Goal: Navigation & Orientation: Find specific page/section

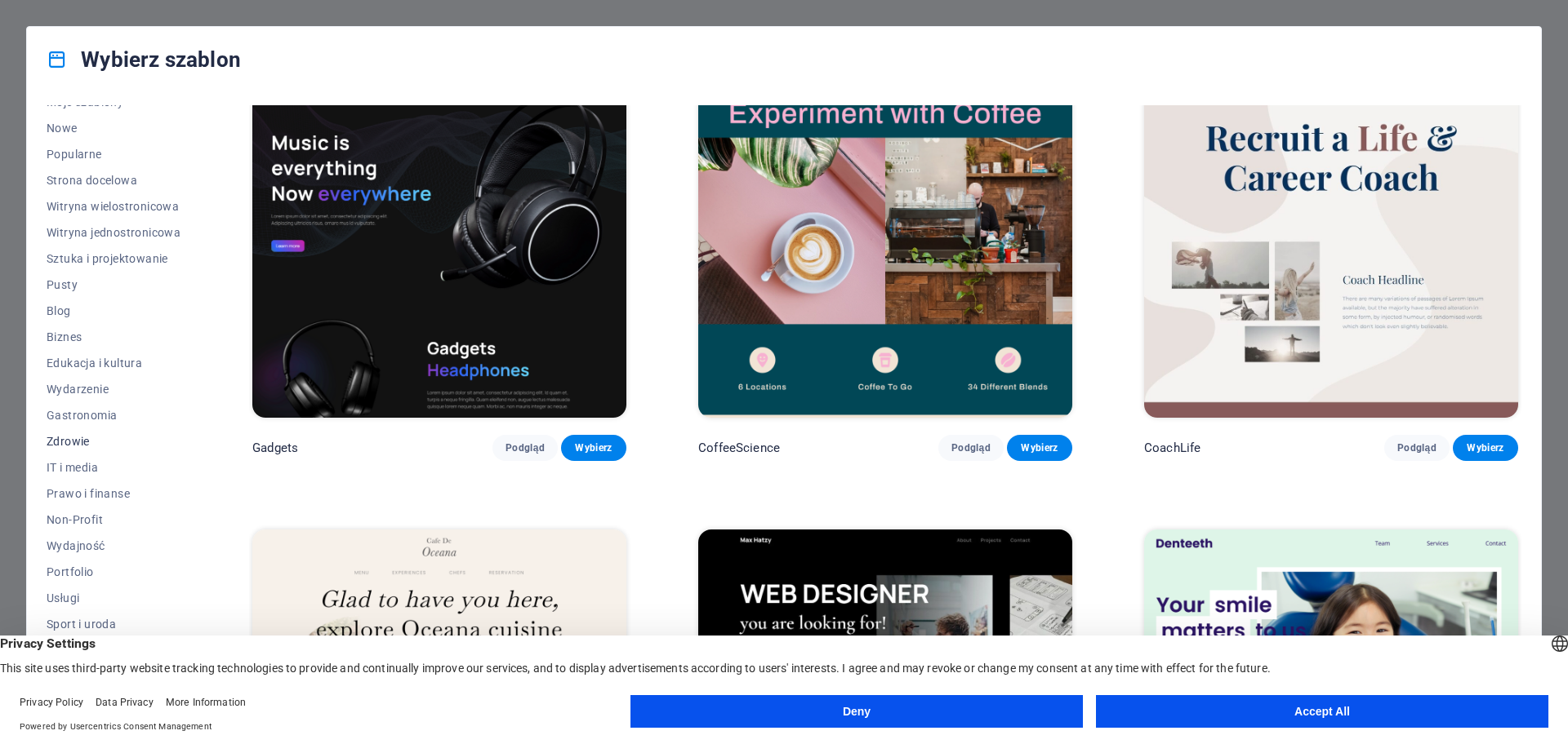
scroll to position [61, 0]
click at [1296, 714] on button "Accept All" at bounding box center [1321, 711] width 452 height 33
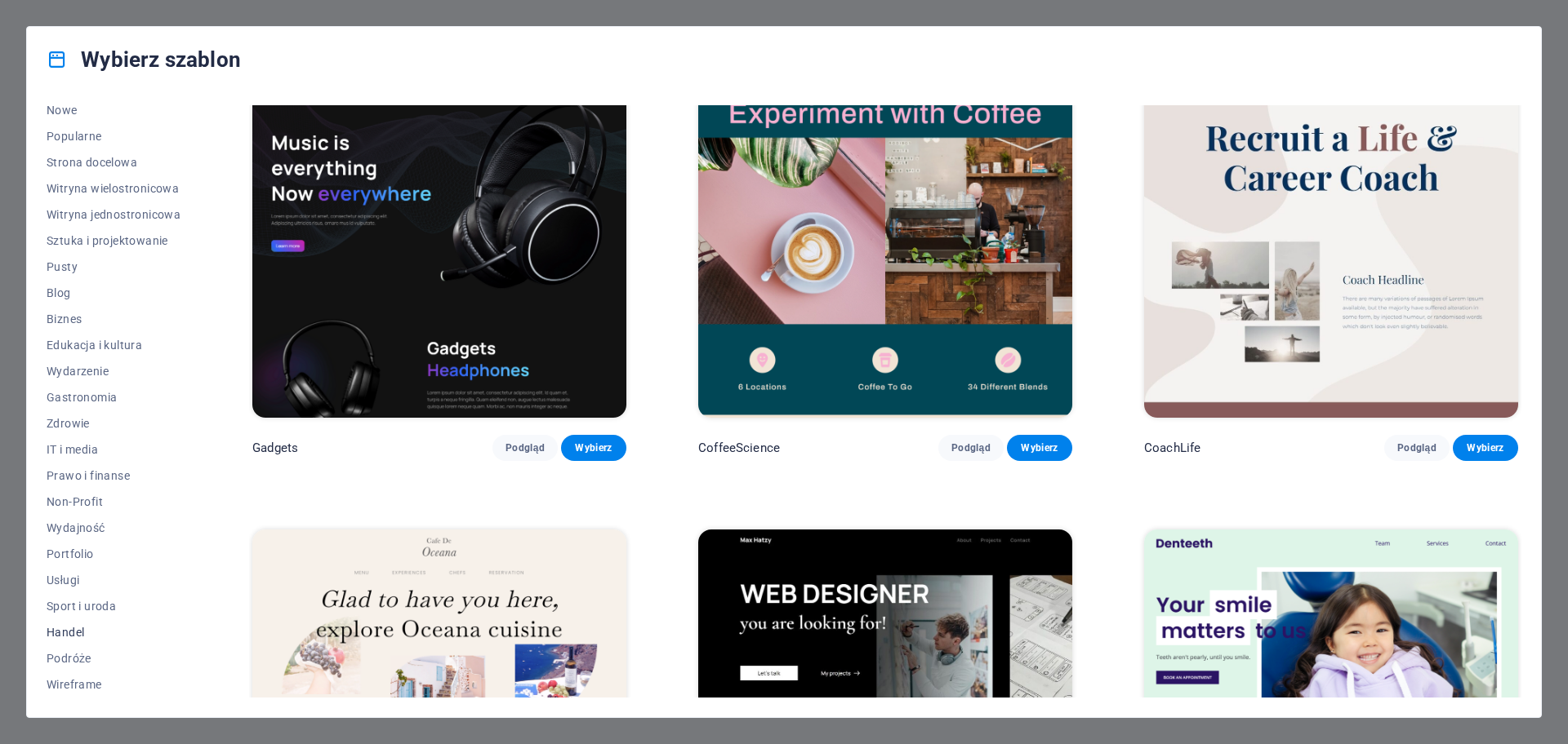
click at [68, 636] on span "Handel" at bounding box center [113, 632] width 134 height 13
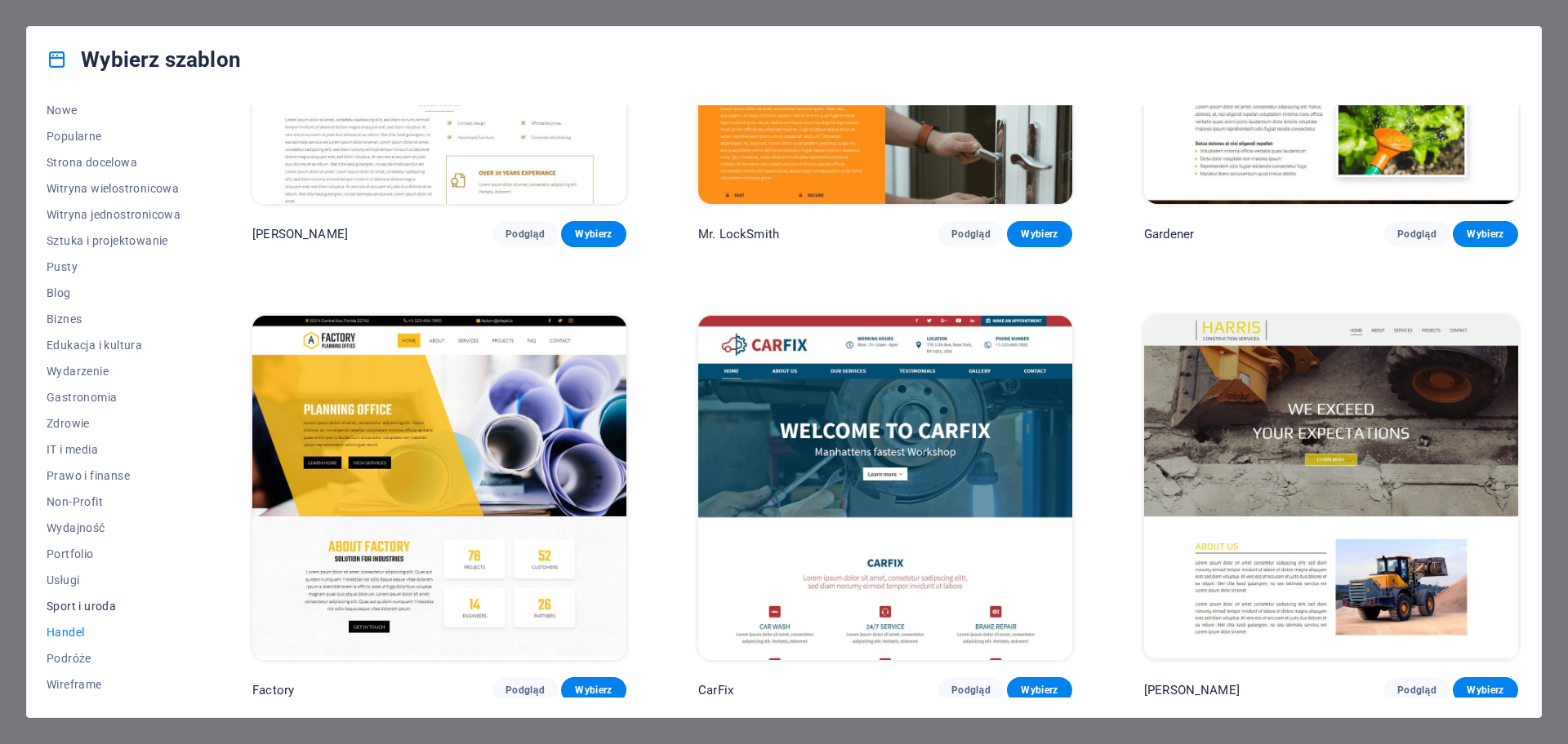
click at [82, 594] on button "Sport i uroda" at bounding box center [113, 606] width 134 height 26
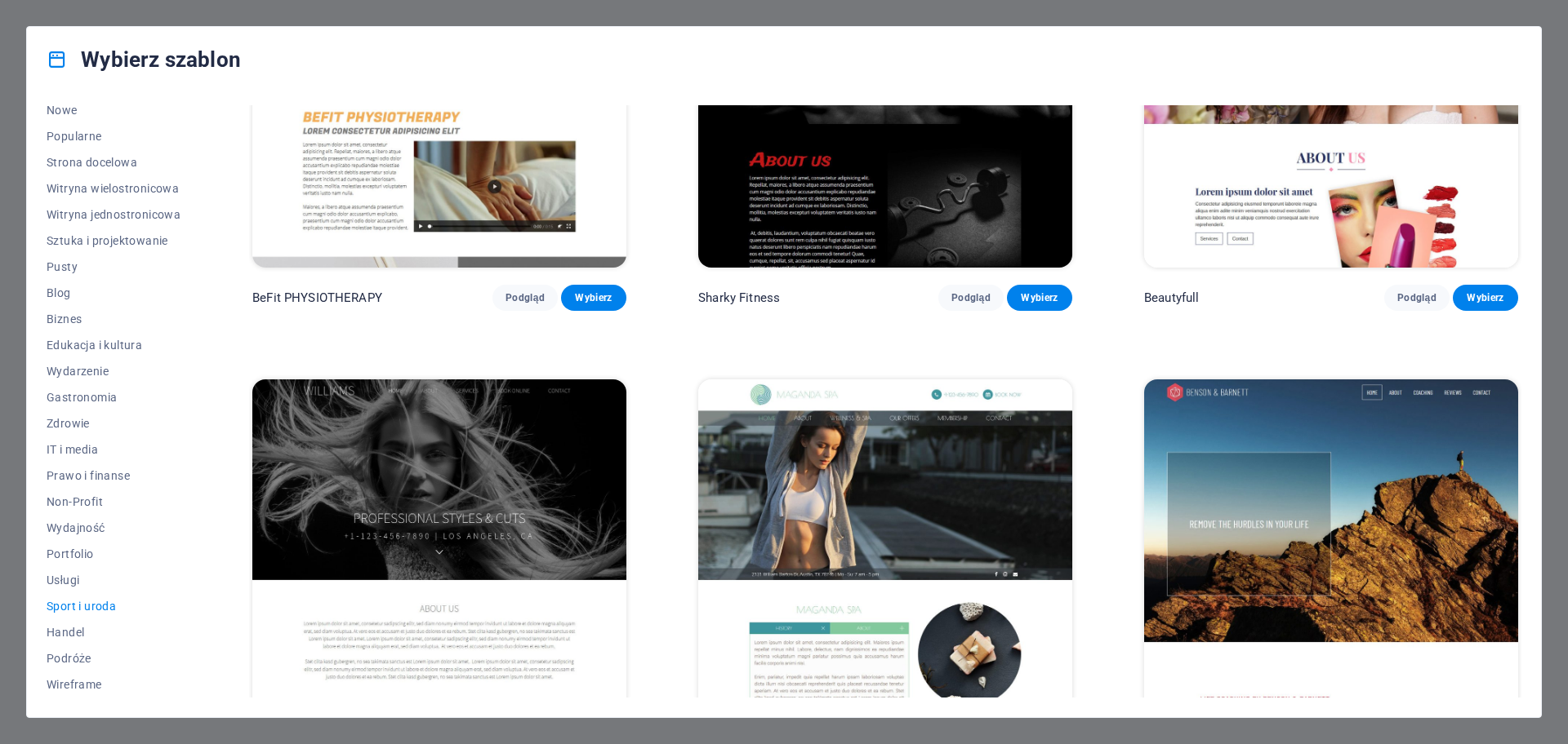
scroll to position [1614, 0]
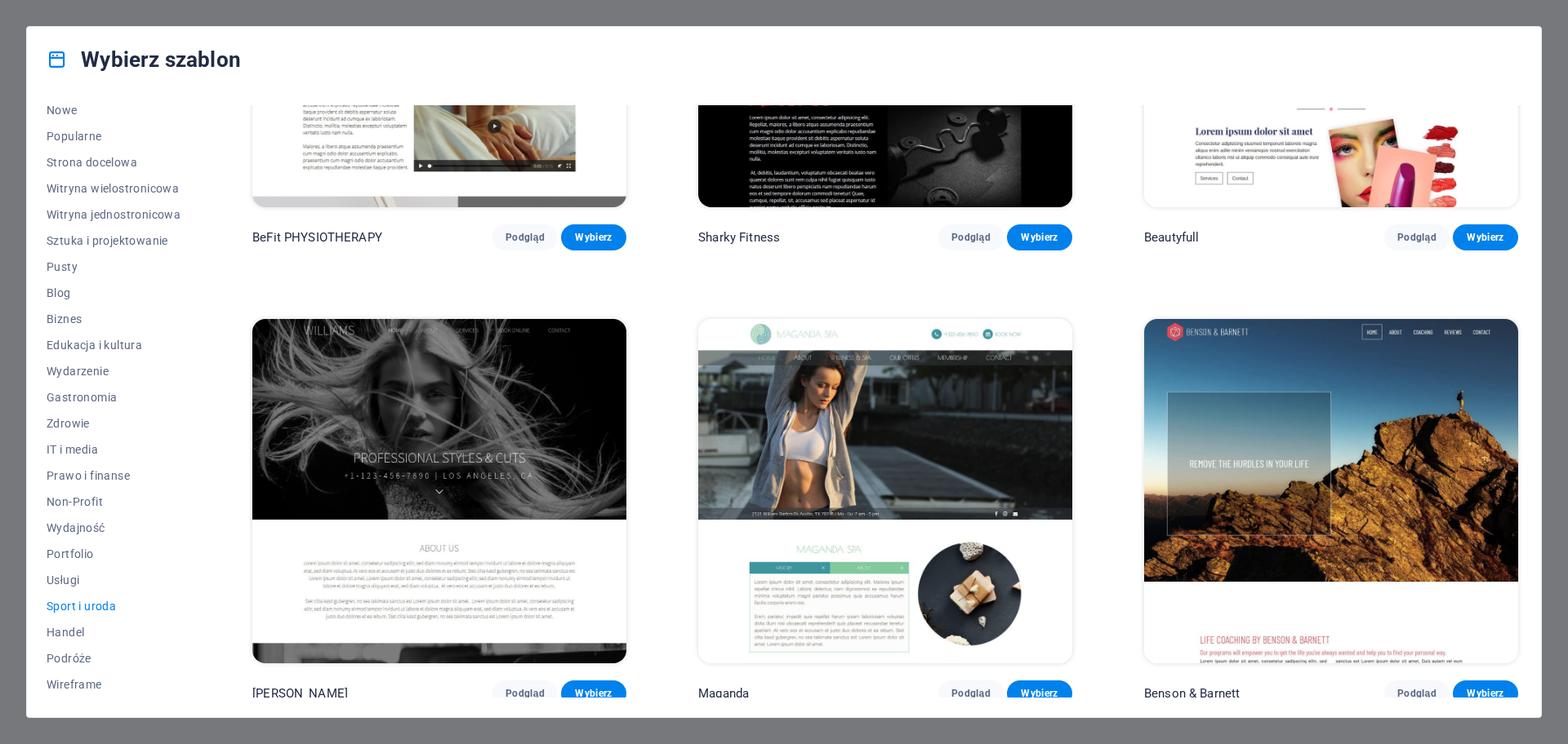
click at [1376, 439] on img at bounding box center [1331, 491] width 374 height 344
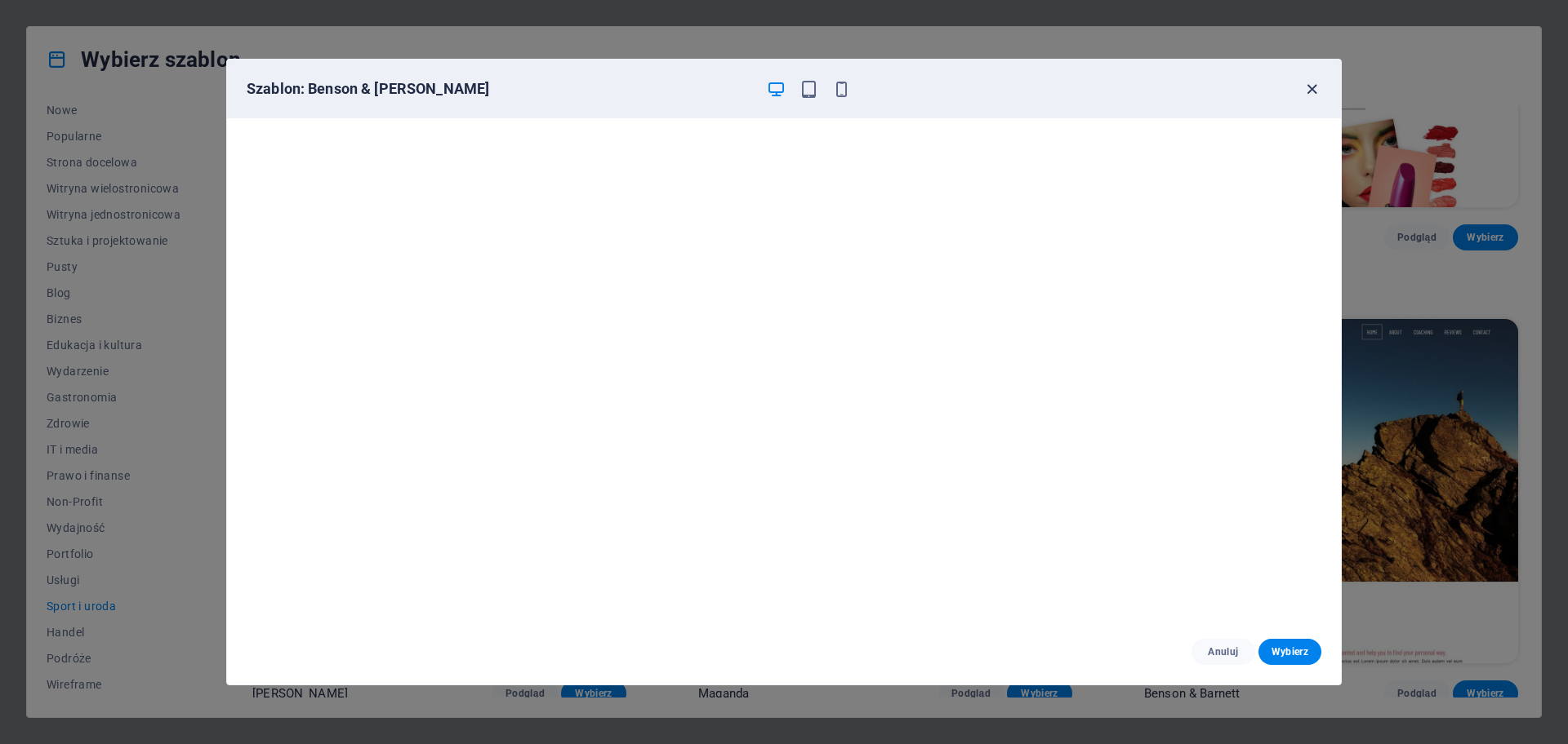
click at [1317, 93] on icon "button" at bounding box center [1311, 89] width 18 height 18
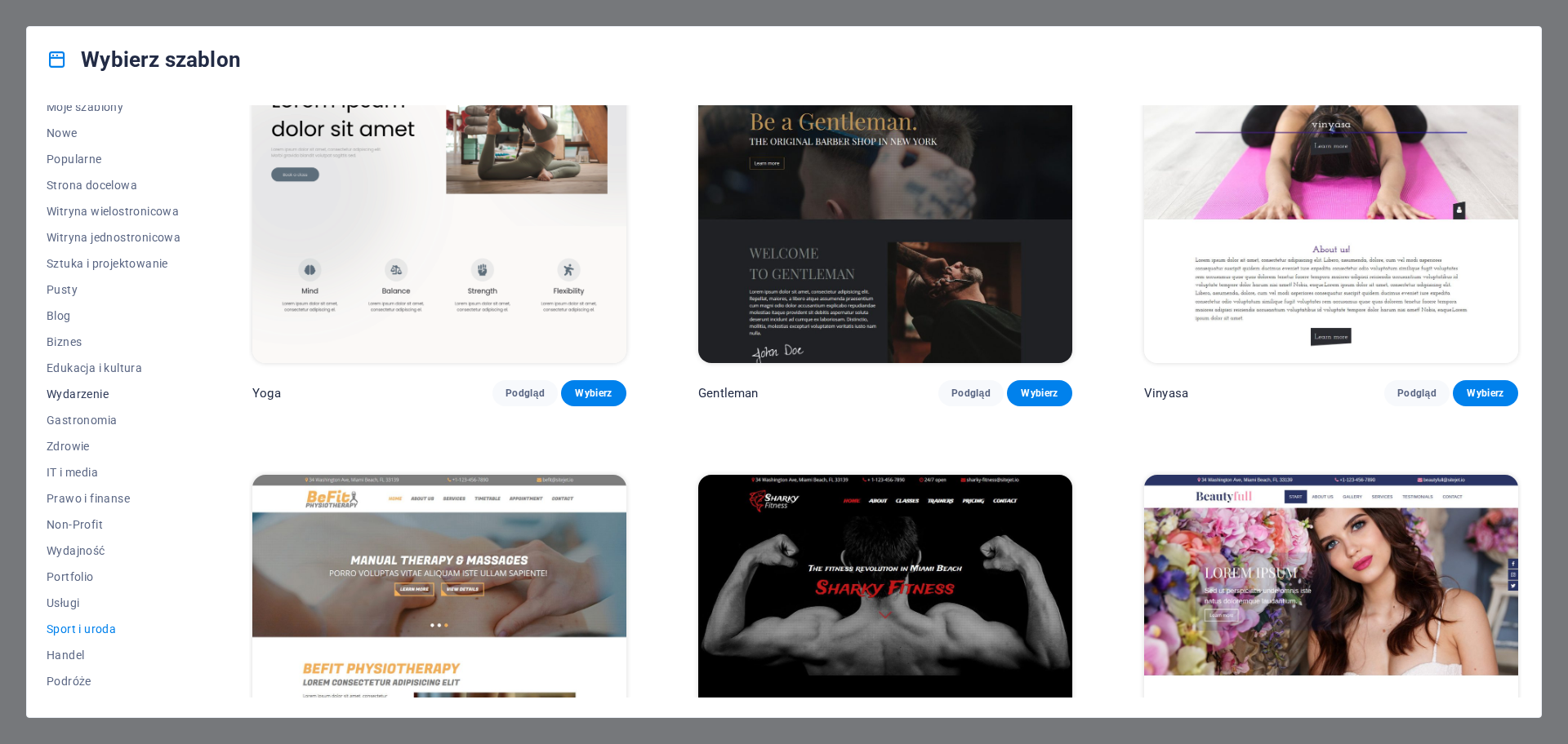
scroll to position [0, 0]
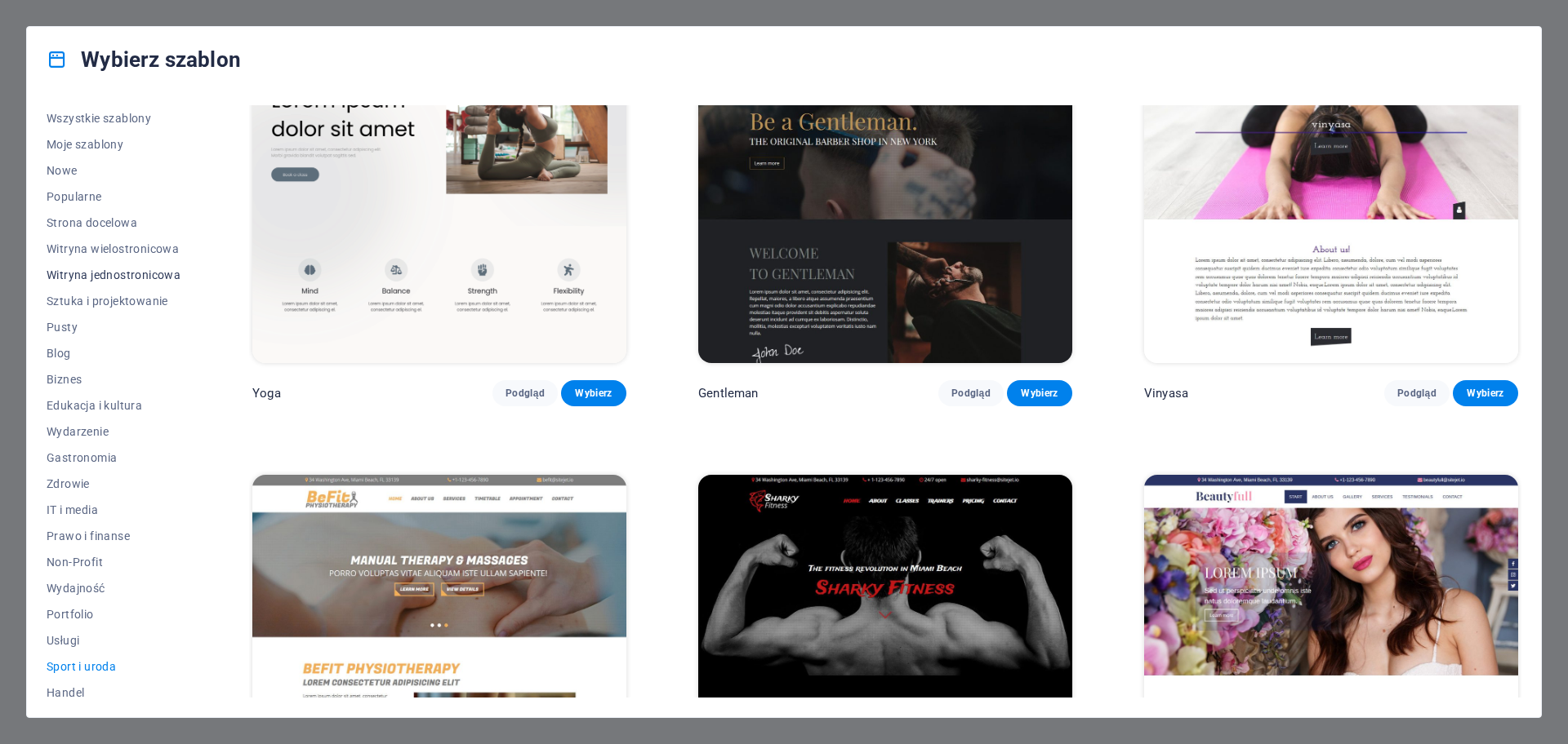
click at [136, 269] on span "Witryna jednostronicowa" at bounding box center [113, 276] width 134 height 13
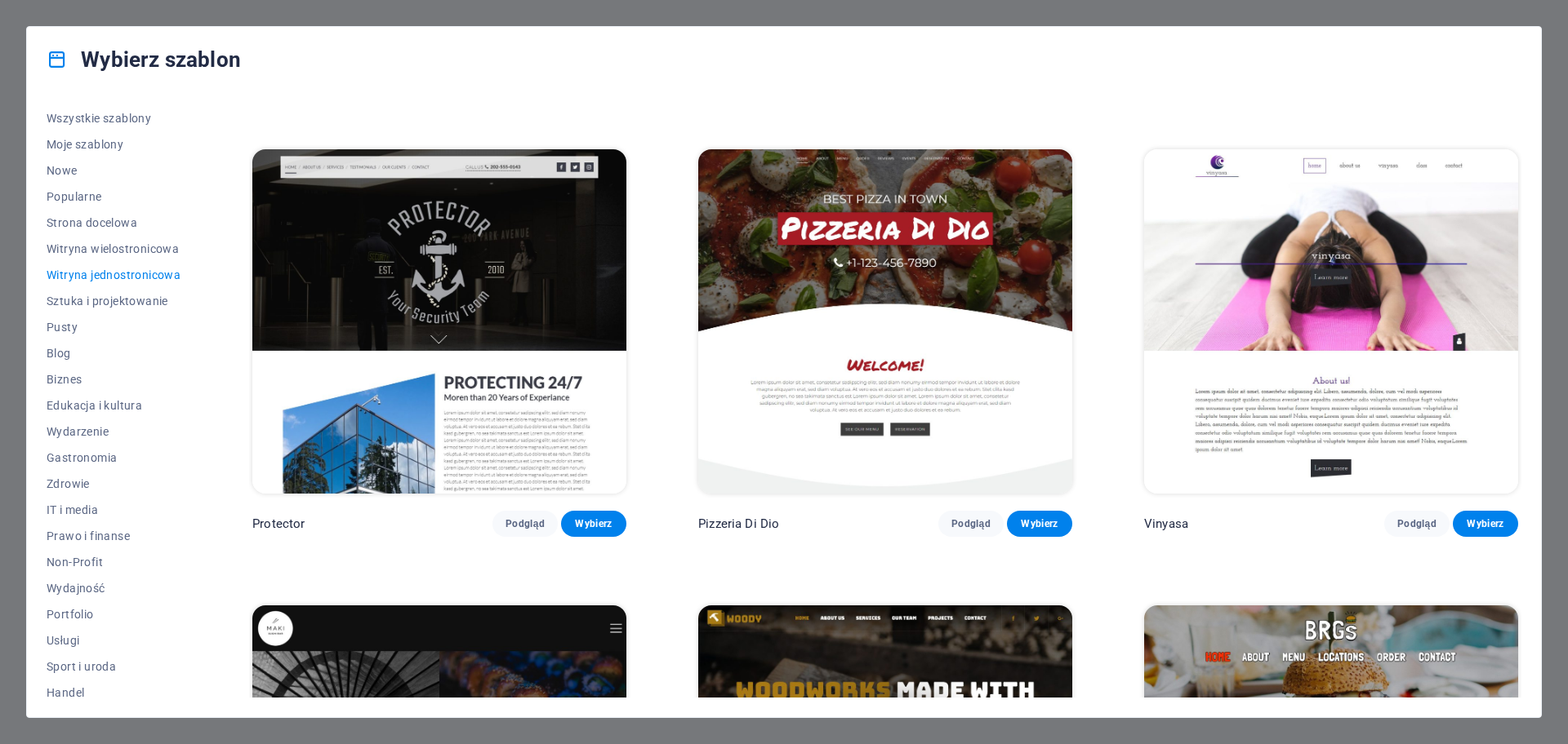
scroll to position [3524, 0]
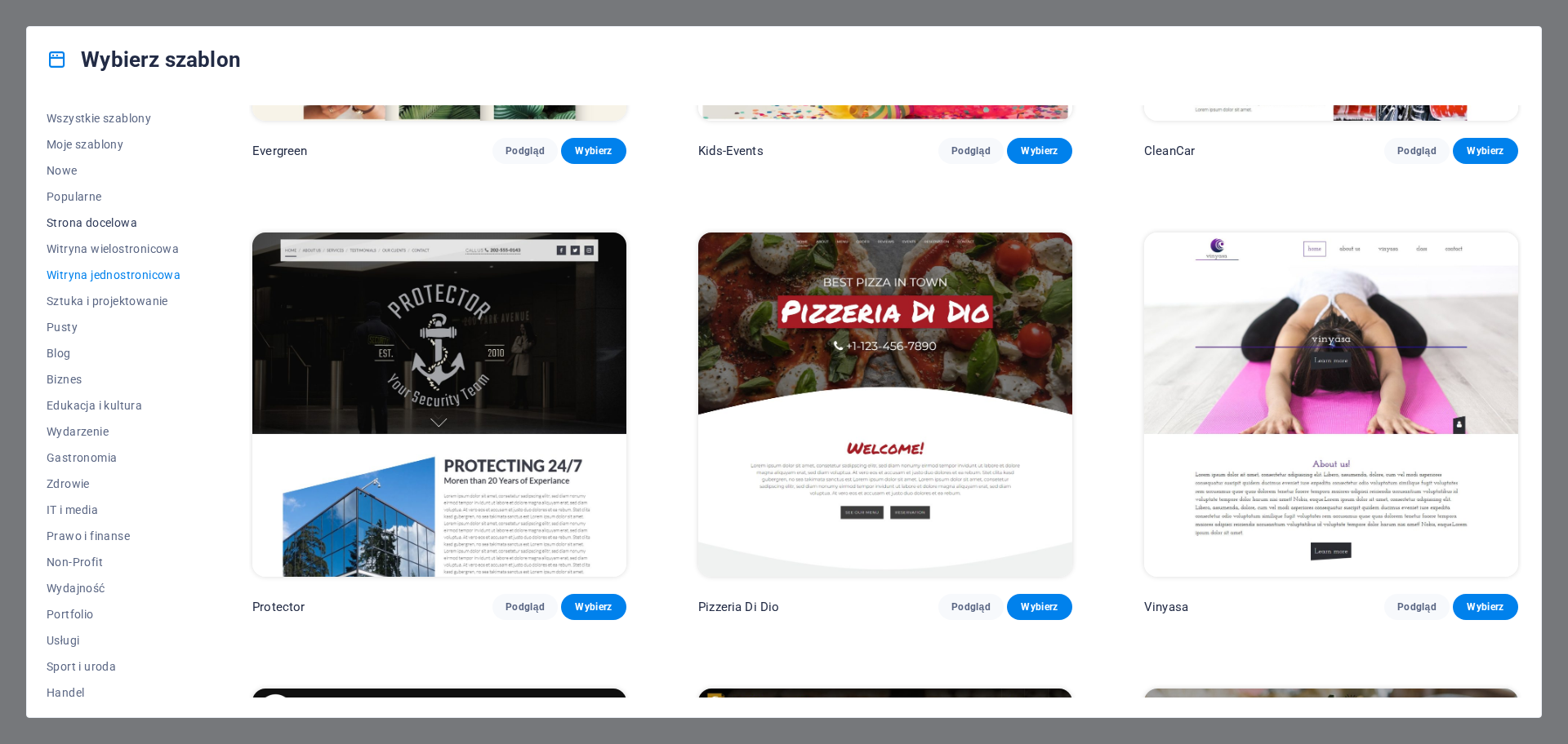
click at [143, 225] on span "Strona docelowa" at bounding box center [113, 223] width 134 height 13
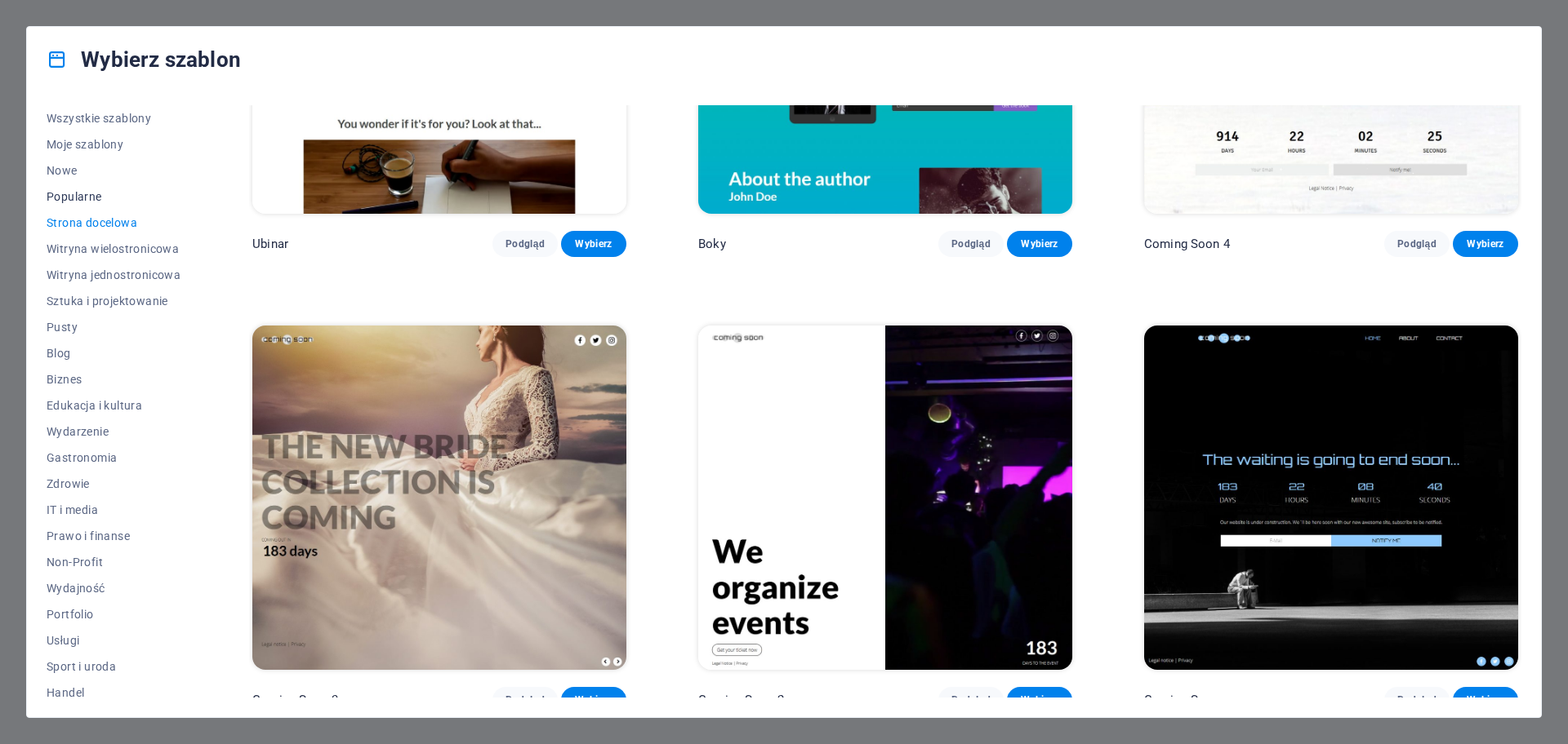
click at [89, 203] on button "Popularne" at bounding box center [113, 197] width 134 height 26
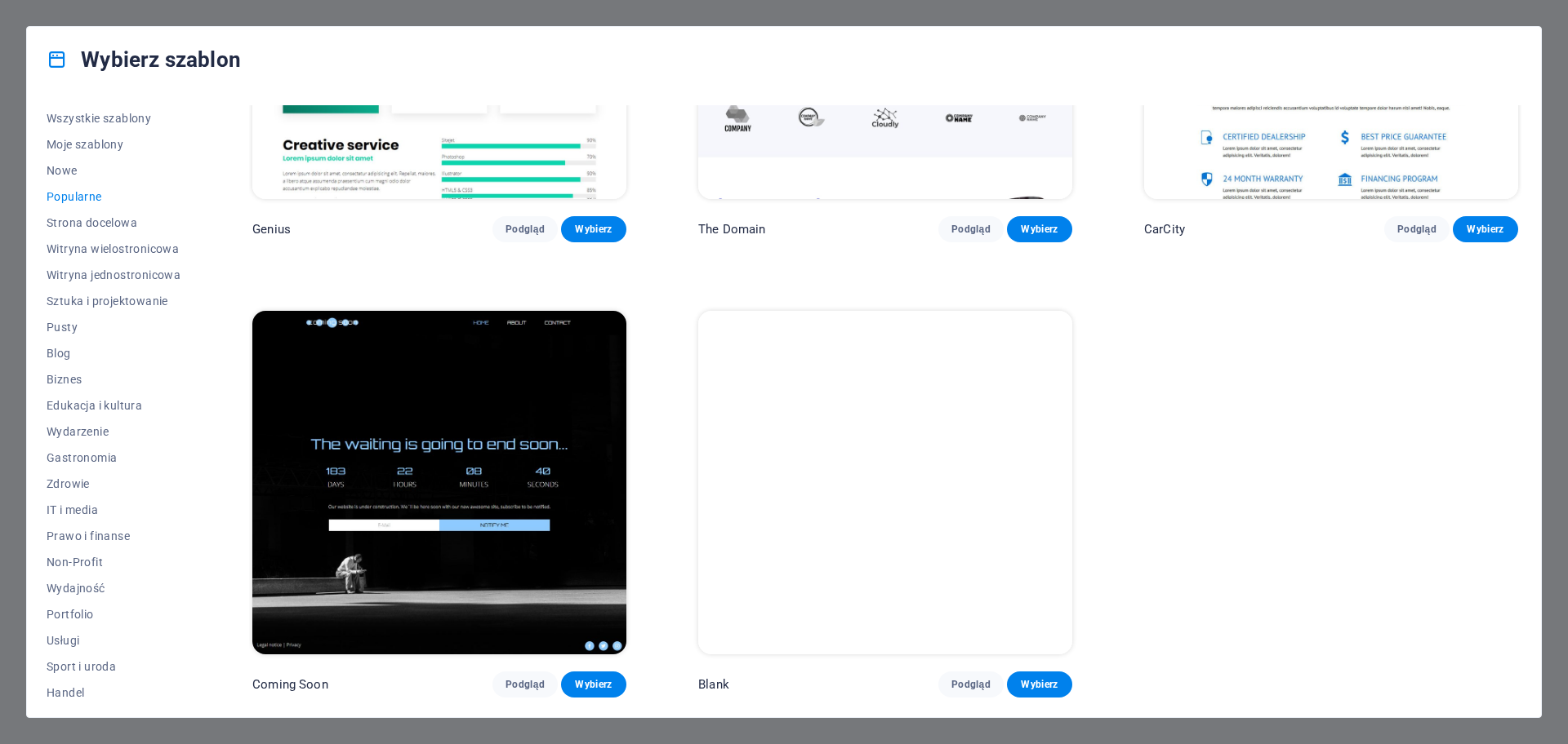
scroll to position [2068, 0]
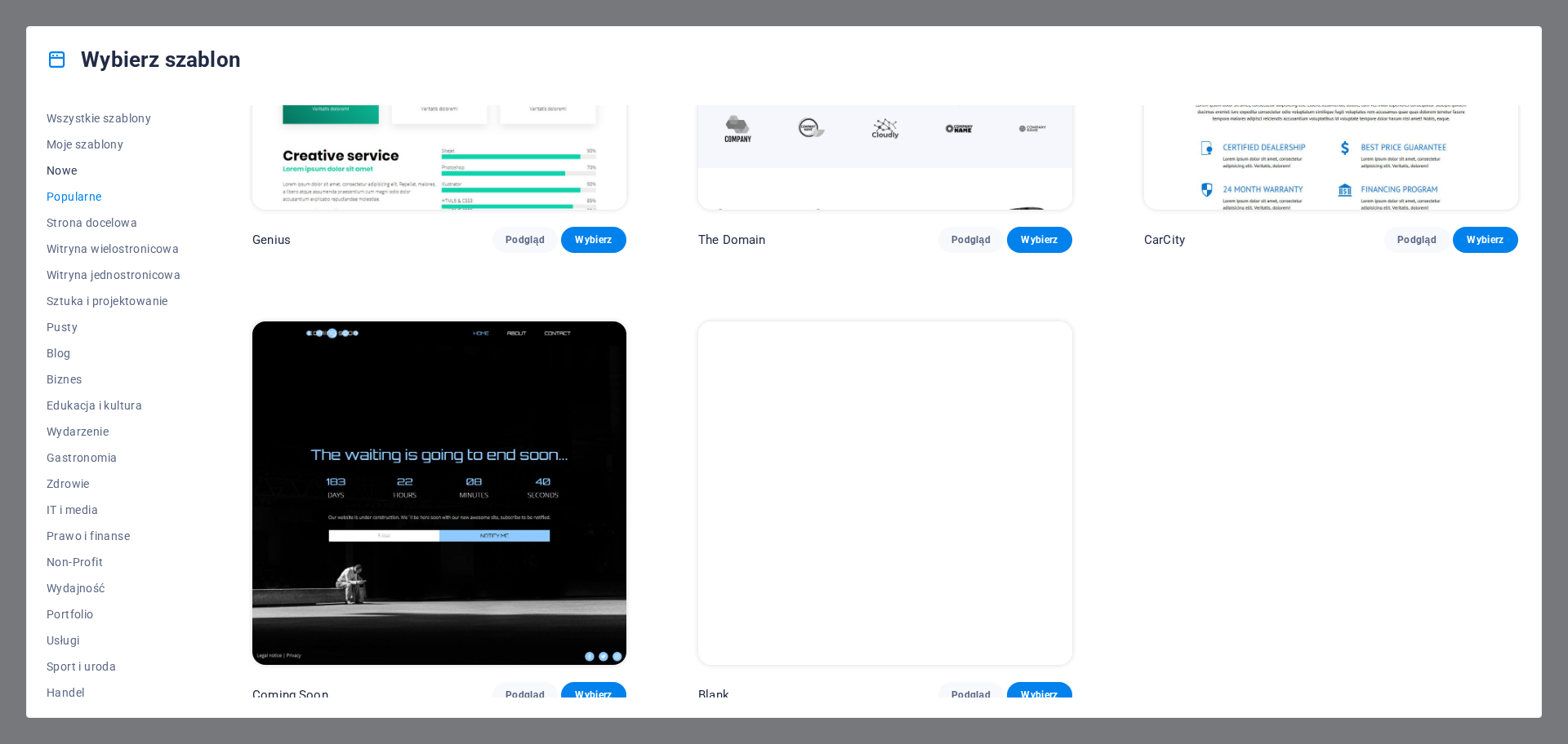
click at [97, 171] on span "Nowe" at bounding box center [113, 171] width 134 height 13
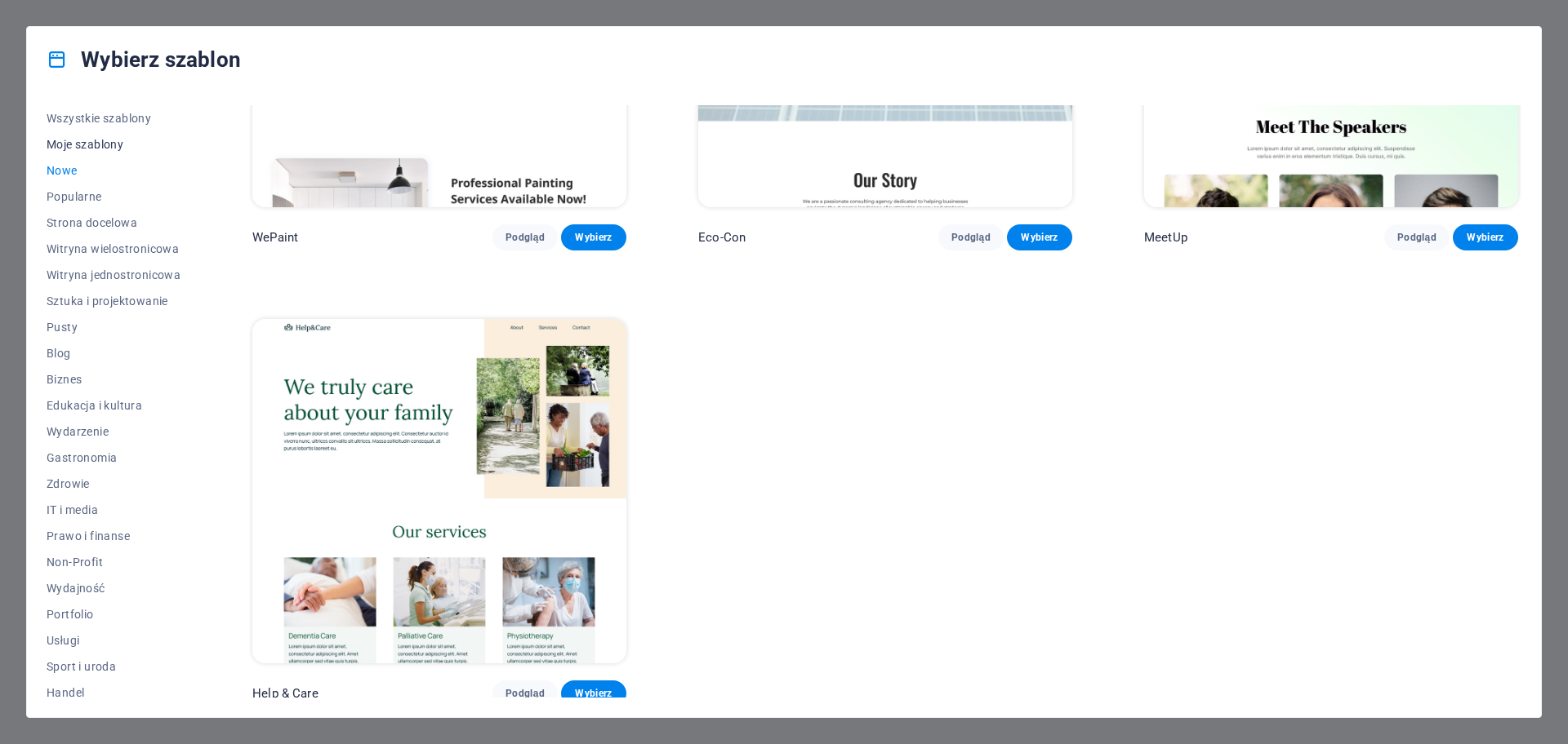
click at [116, 139] on span "Moje szablony" at bounding box center [113, 145] width 134 height 13
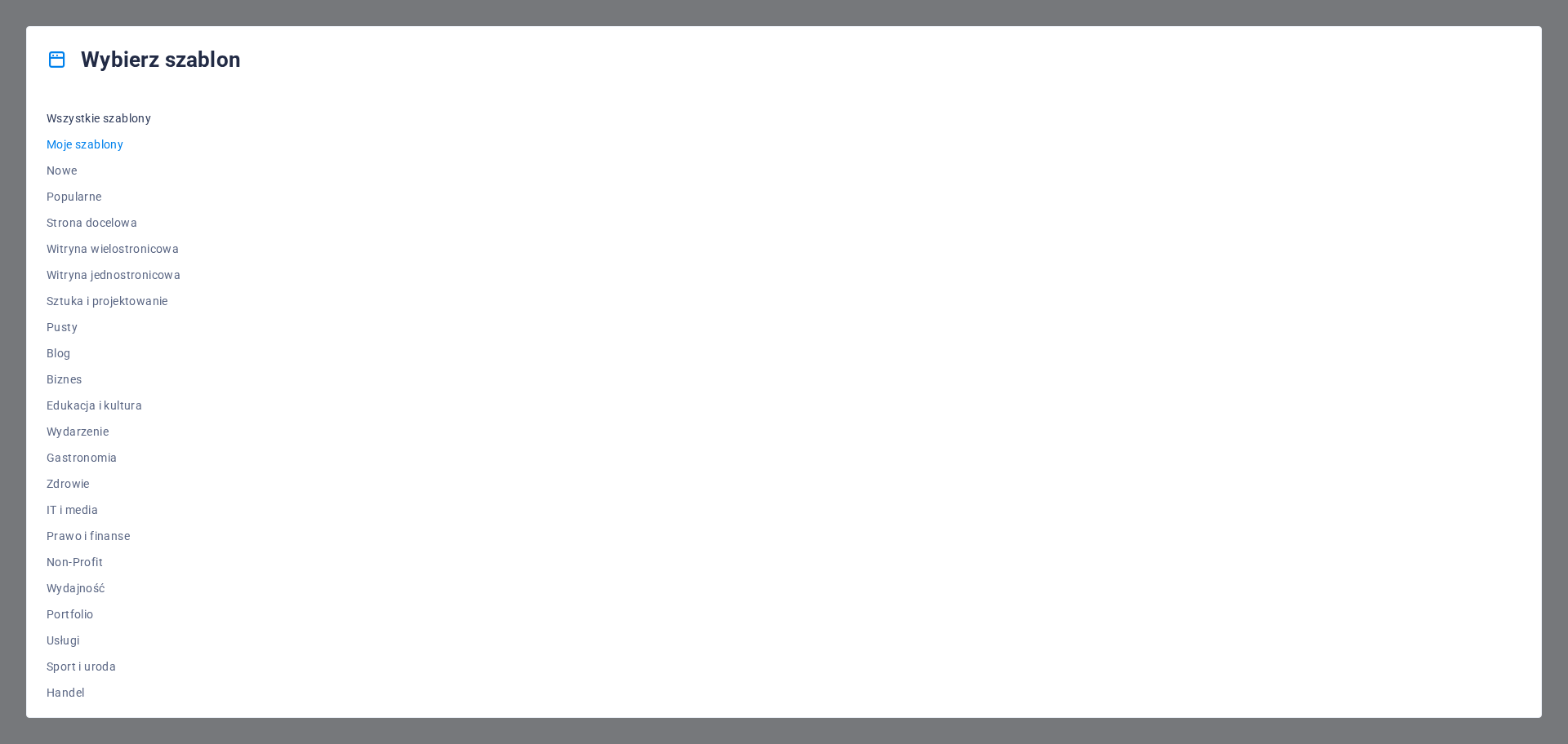
click at [148, 127] on button "Wszystkie szablony" at bounding box center [113, 118] width 134 height 26
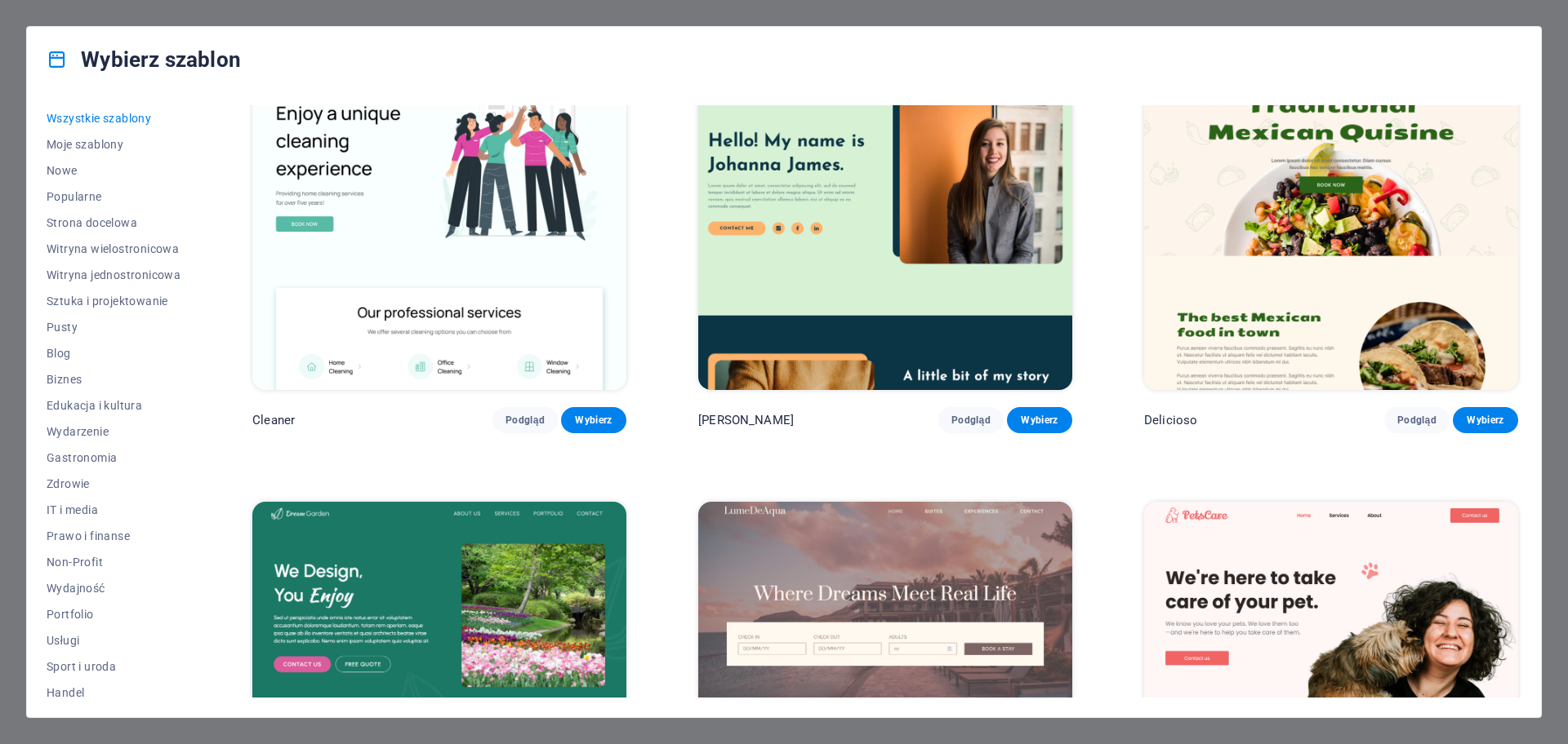
scroll to position [3468, 0]
